Goal: Information Seeking & Learning: Compare options

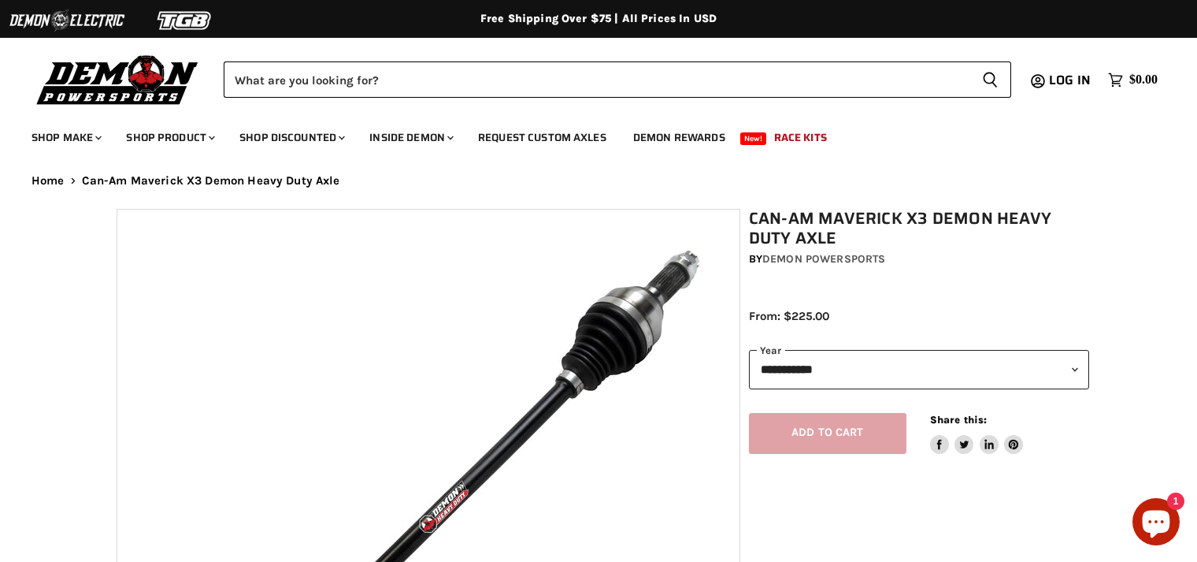
select select "******"
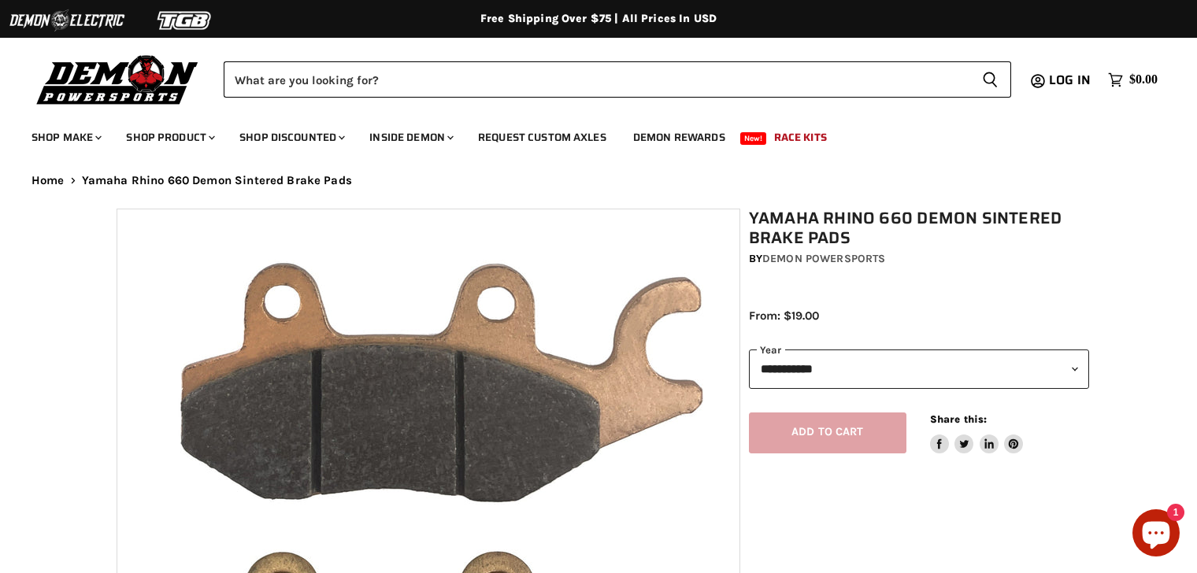
select select "******"
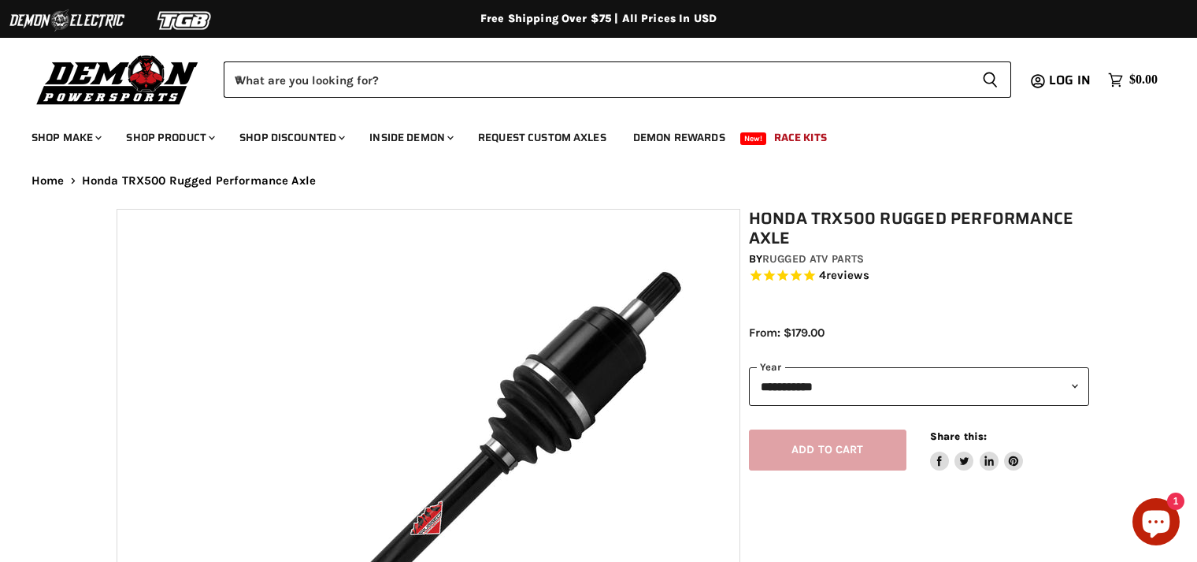
select select "******"
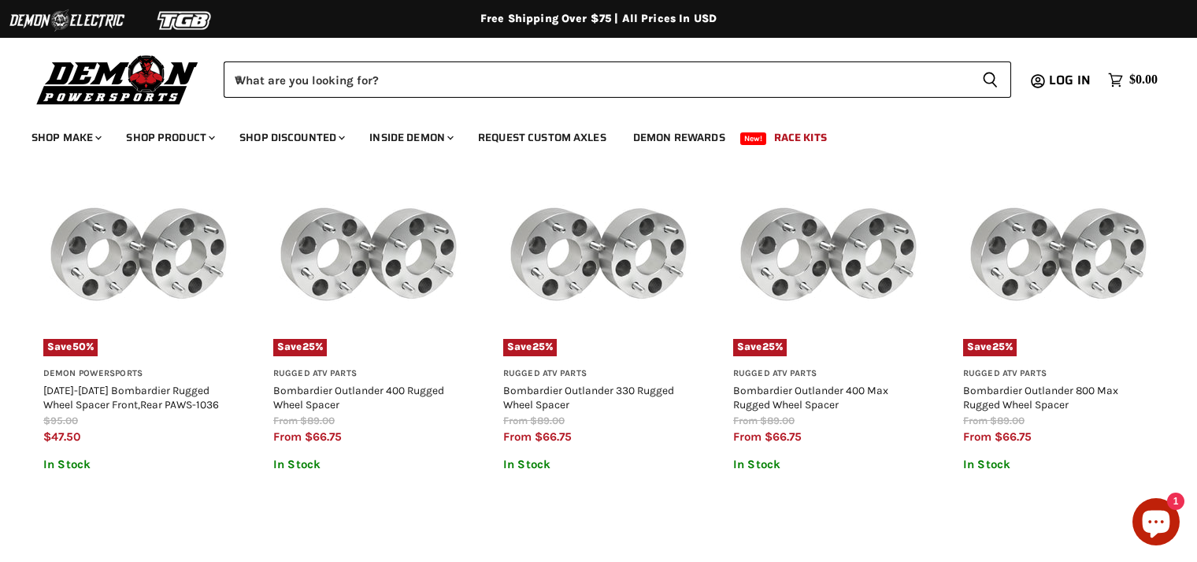
scroll to position [1524, 0]
